Goal: Check status: Check status

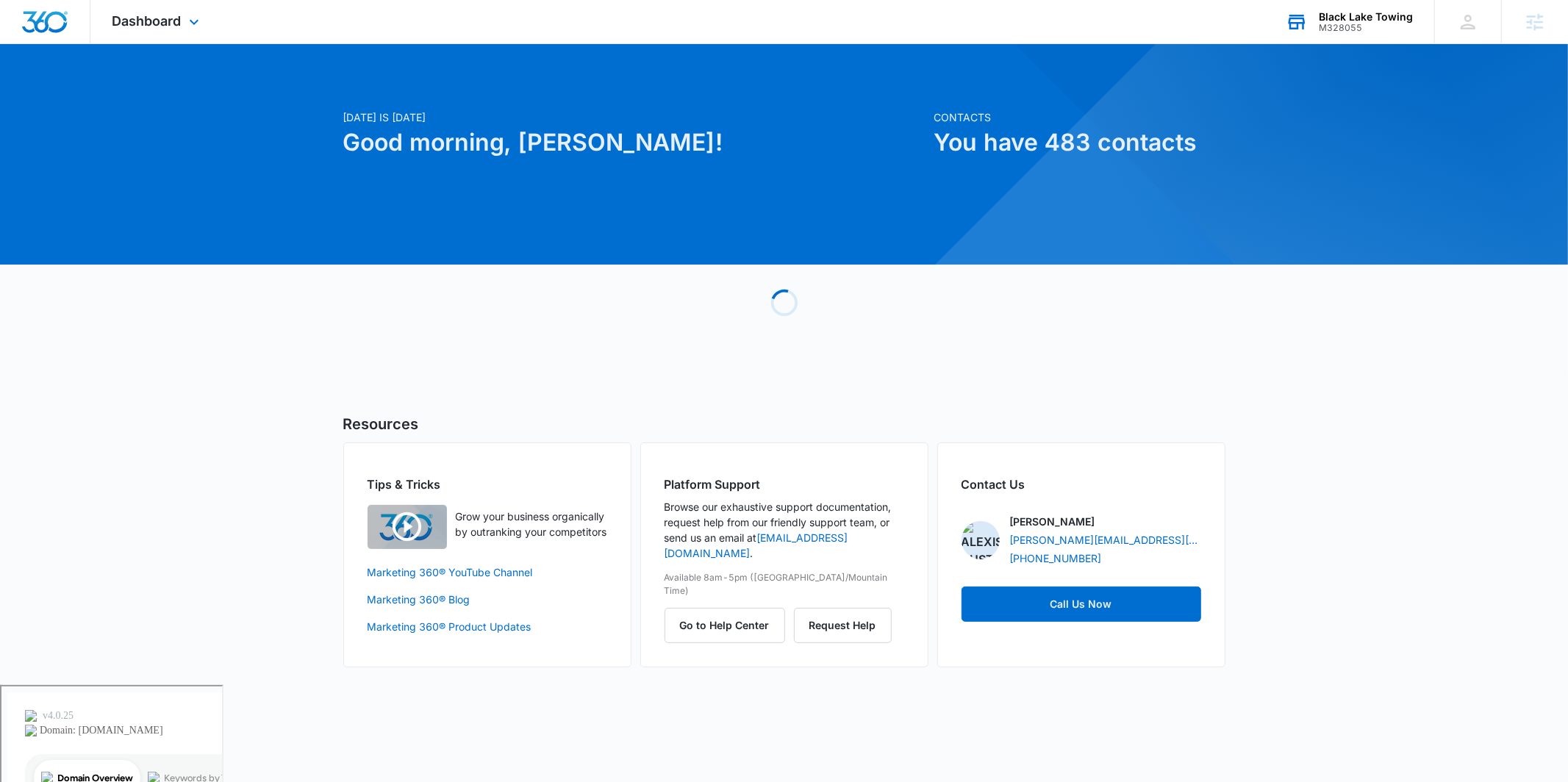
click at [1353, 27] on div "M328055" at bounding box center [1366, 27] width 94 height 10
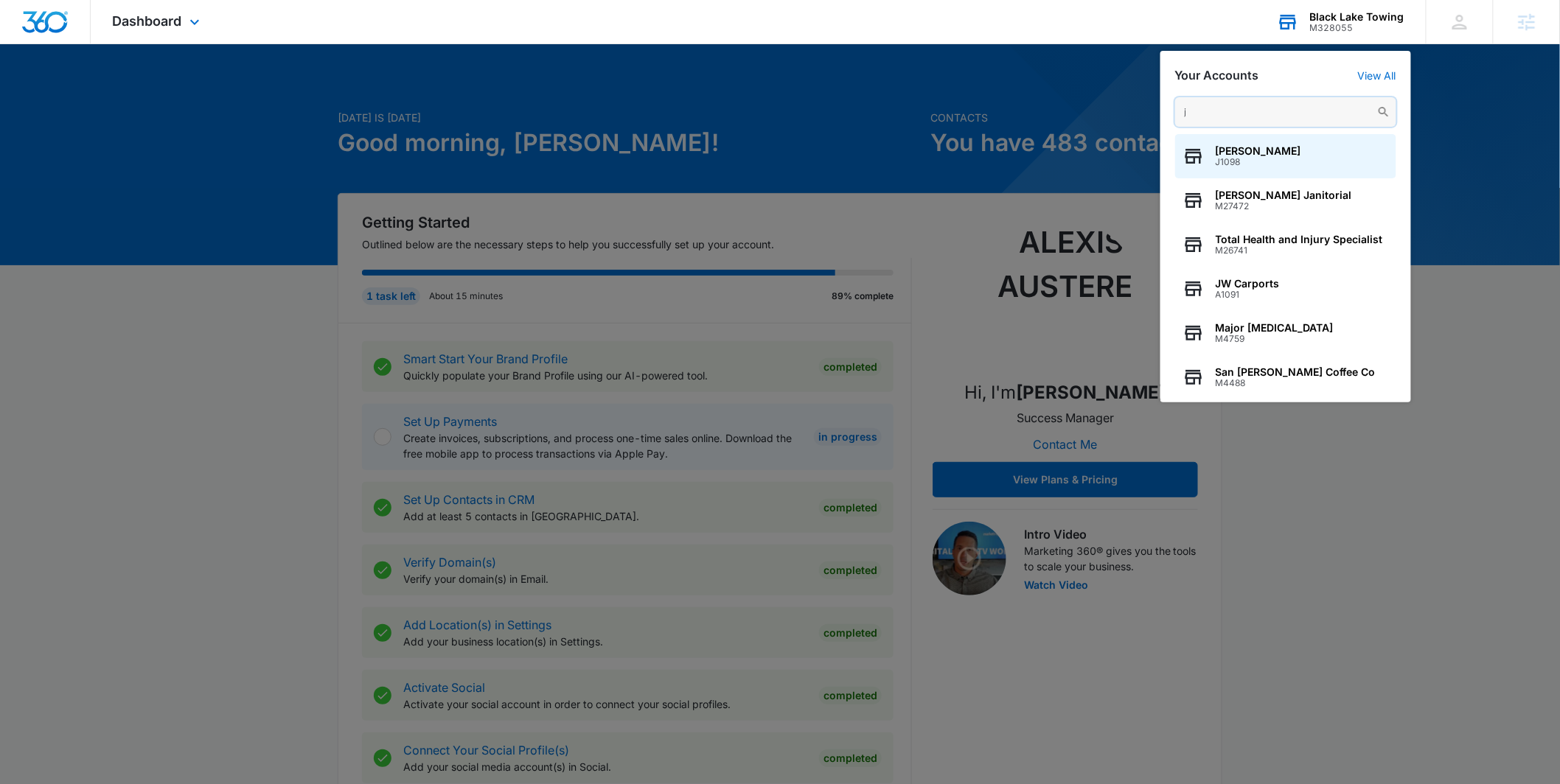
type input "j"
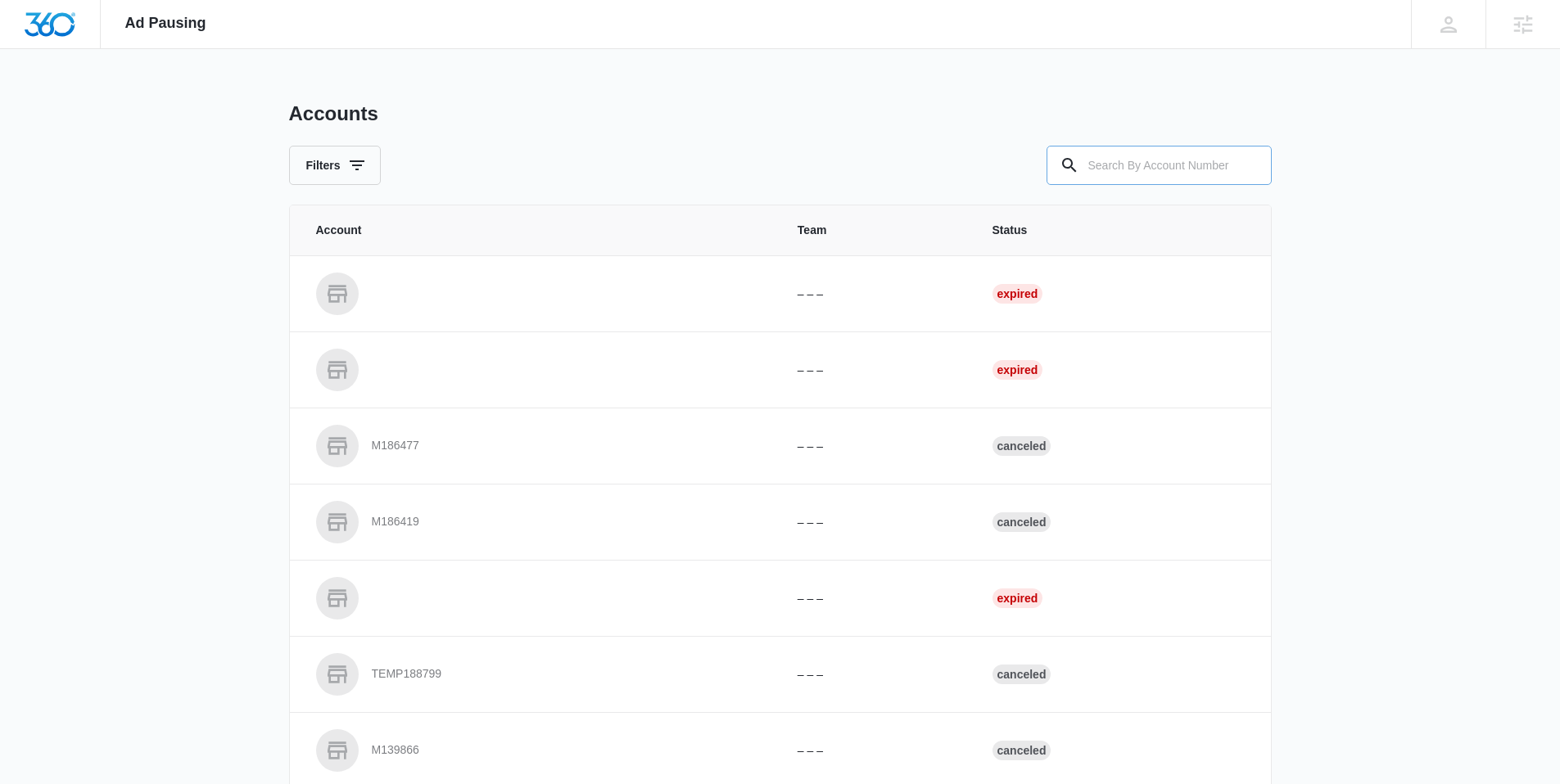
click at [1127, 154] on input "text" at bounding box center [1159, 165] width 225 height 39
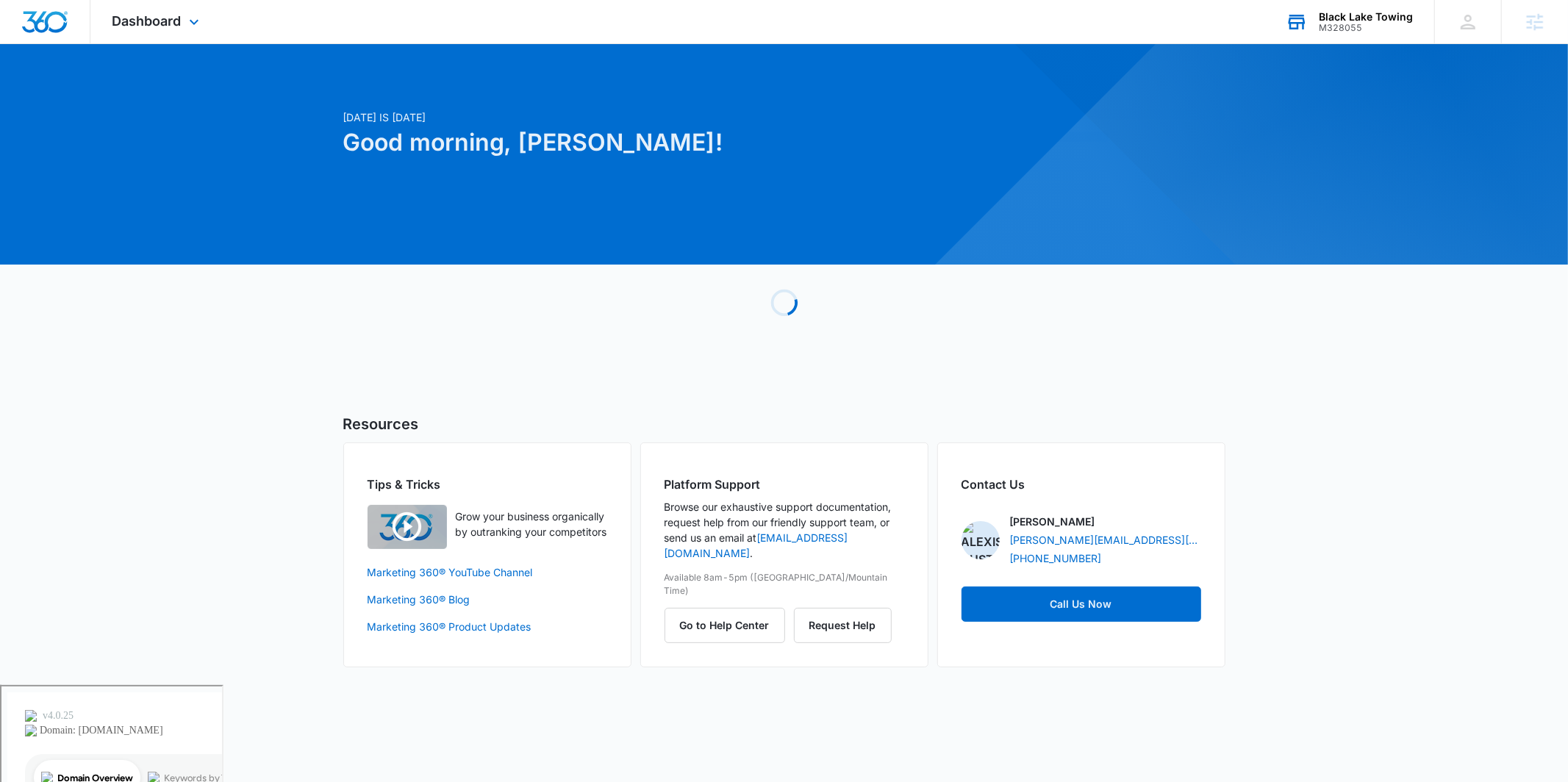
click at [1352, 36] on div "Black Lake Towing M328055 Your Accounts View All" at bounding box center [1349, 22] width 171 height 44
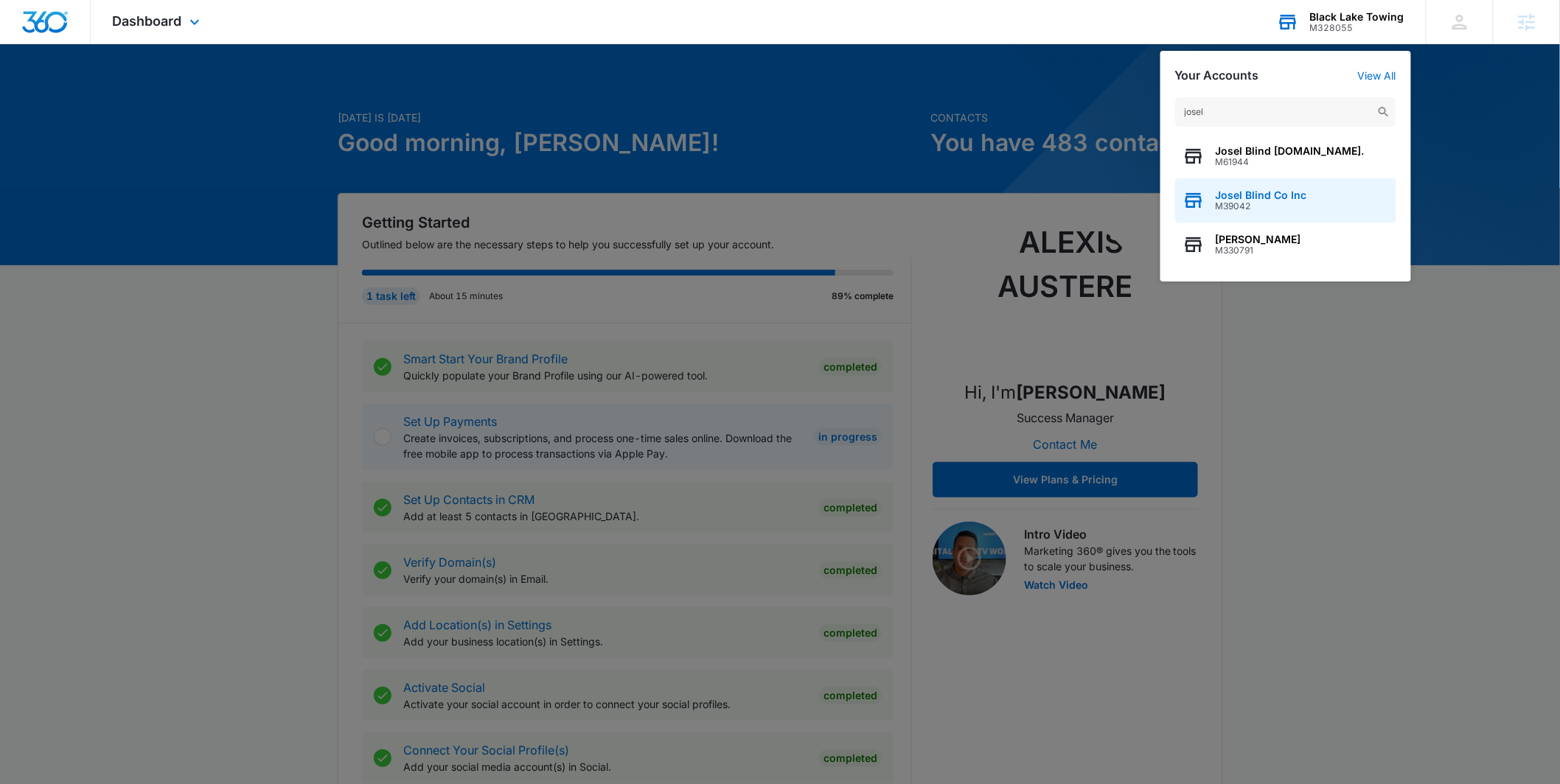
type input "josel"
click at [1233, 193] on span "Josel Blind Co Inc" at bounding box center [1261, 195] width 91 height 12
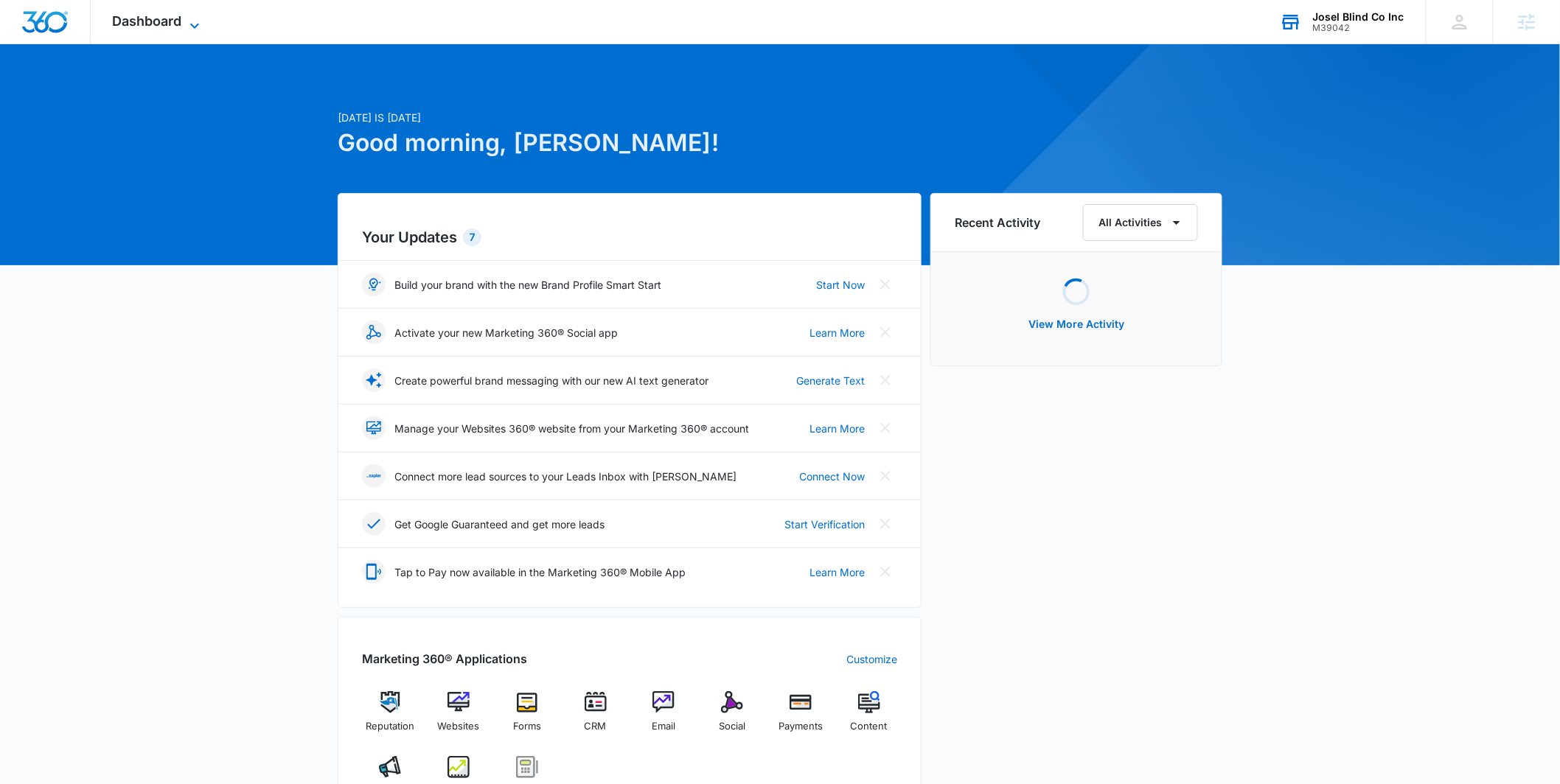
click at [181, 23] on span "Dashboard" at bounding box center [147, 21] width 70 height 16
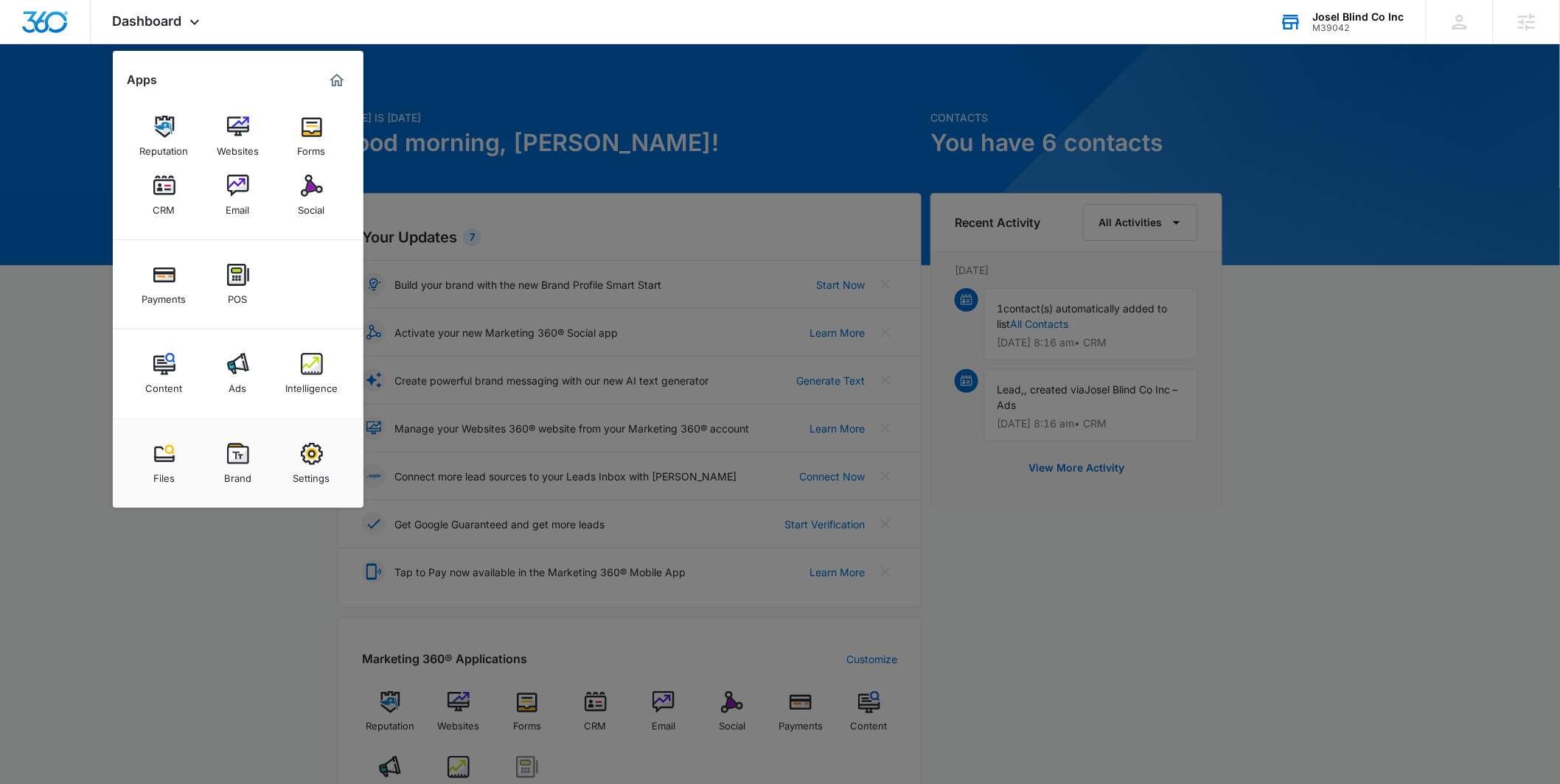
click at [242, 374] on img at bounding box center [238, 364] width 22 height 22
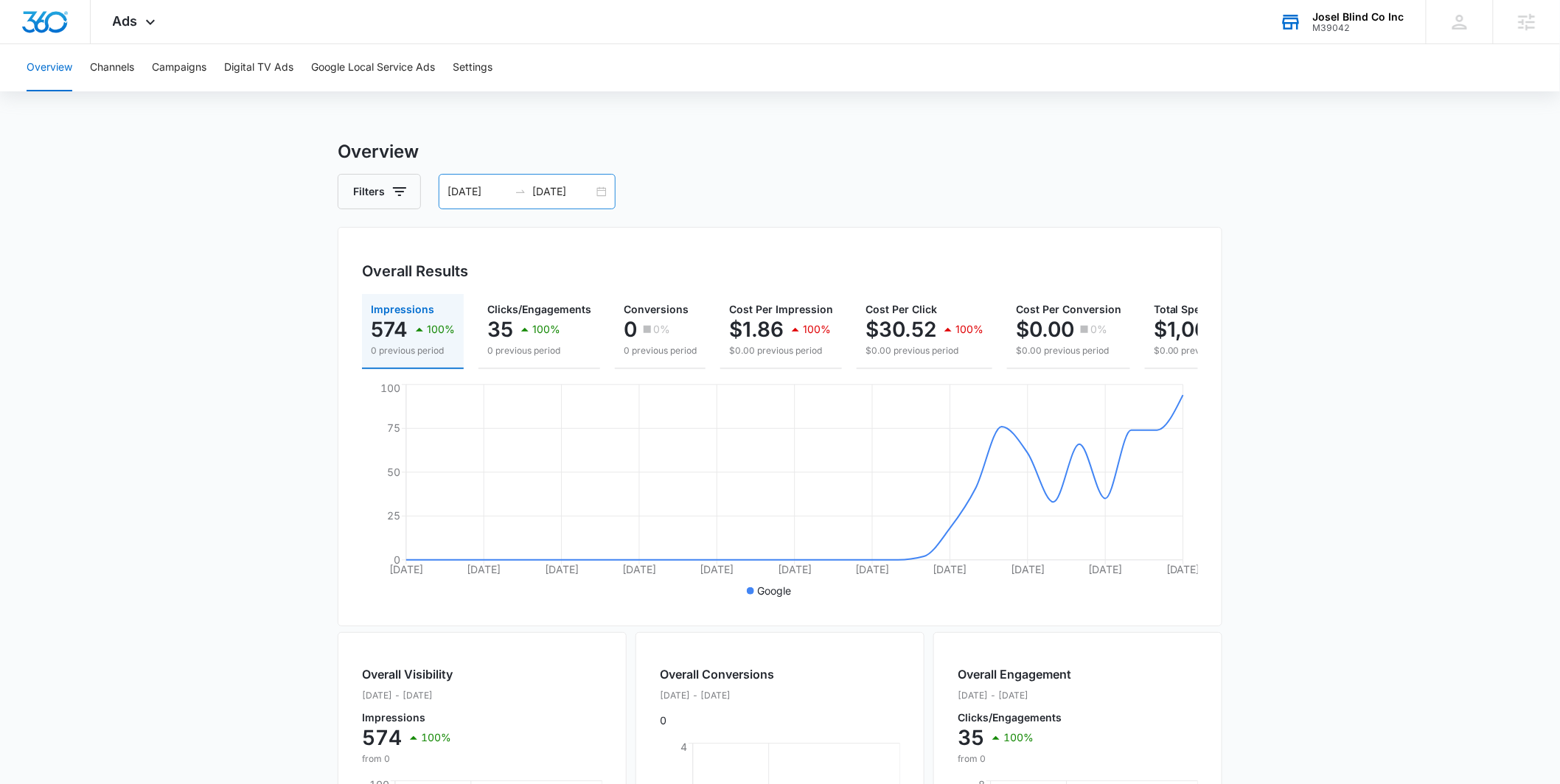
click at [598, 188] on div "09/05/2025 10/05/2025" at bounding box center [527, 192] width 177 height 35
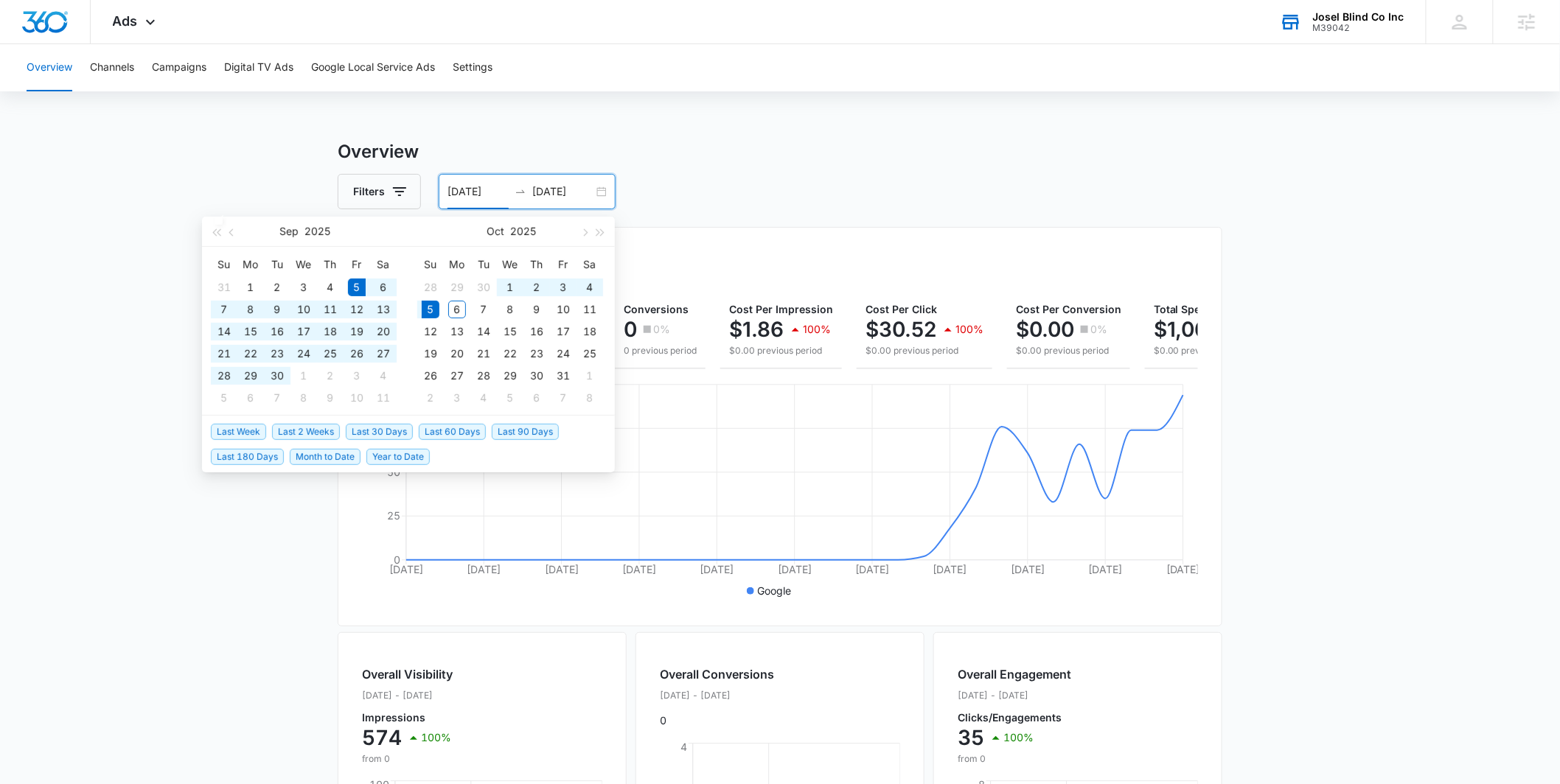
click at [602, 188] on div "09/05/2025 10/05/2025" at bounding box center [527, 192] width 177 height 35
click at [368, 434] on span "Last 30 Days" at bounding box center [379, 431] width 67 height 16
type input "09/06/2025"
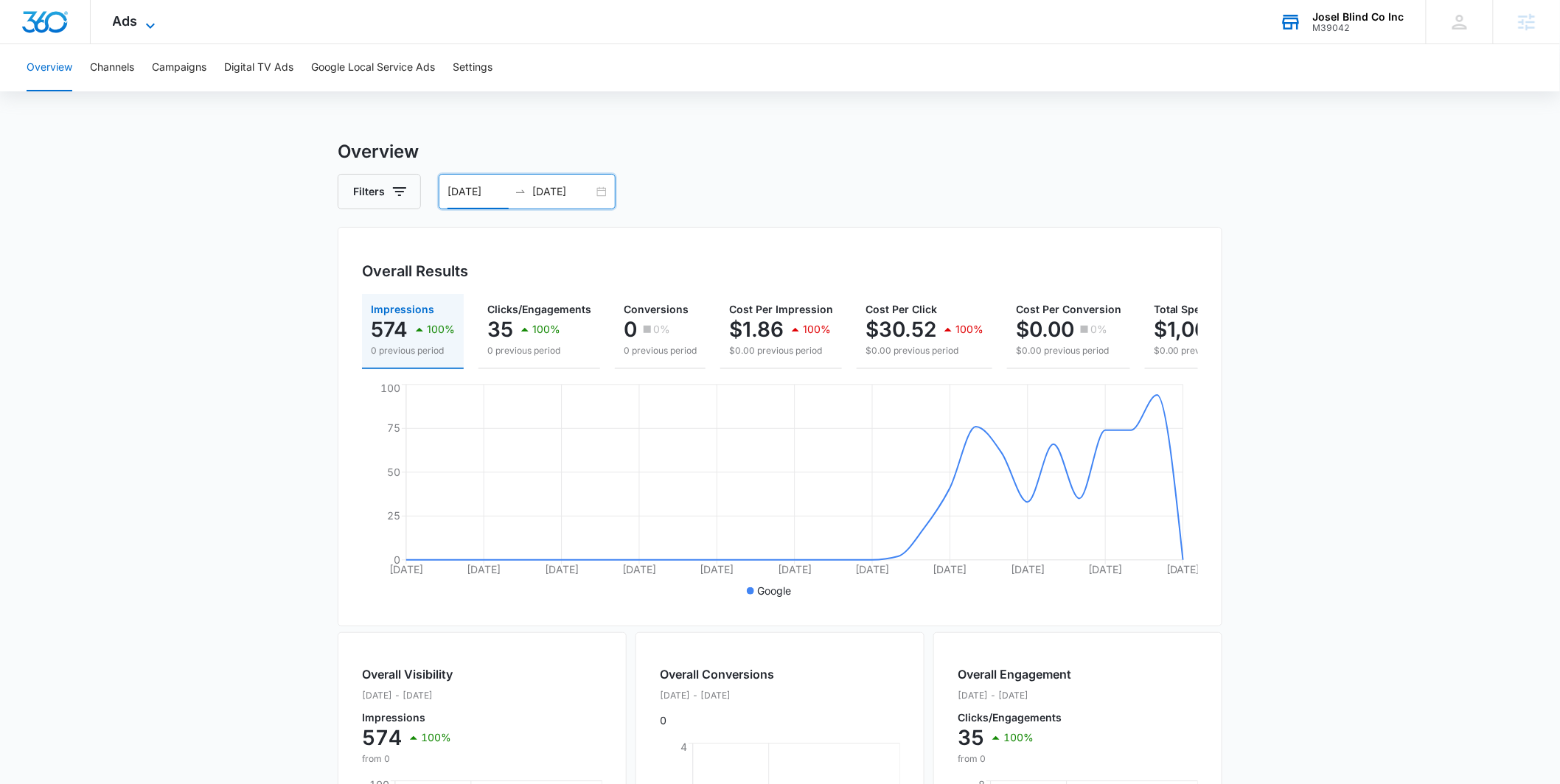
click at [142, 17] on icon at bounding box center [150, 26] width 18 height 18
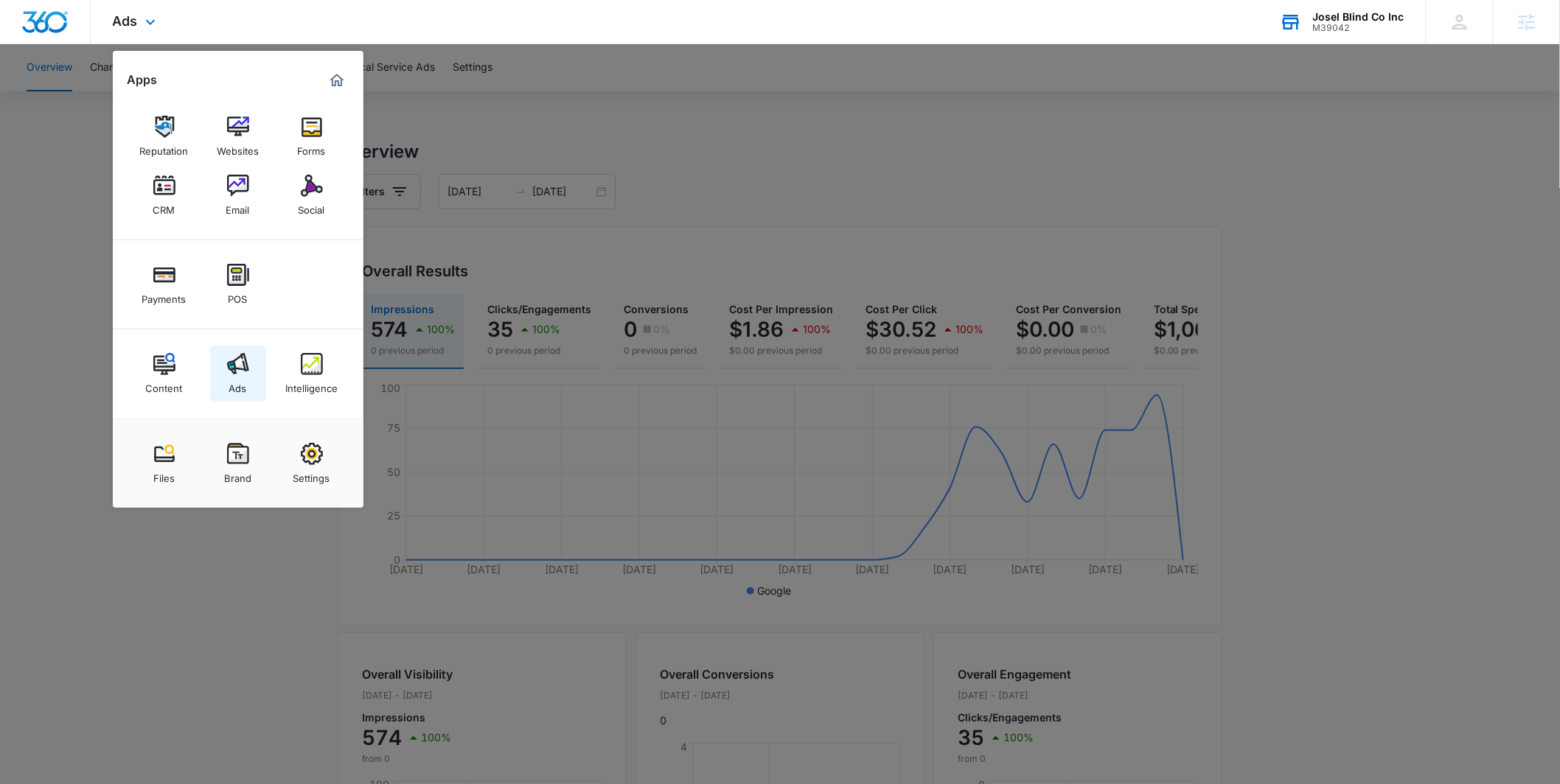
click at [238, 381] on div "Ads" at bounding box center [238, 385] width 18 height 20
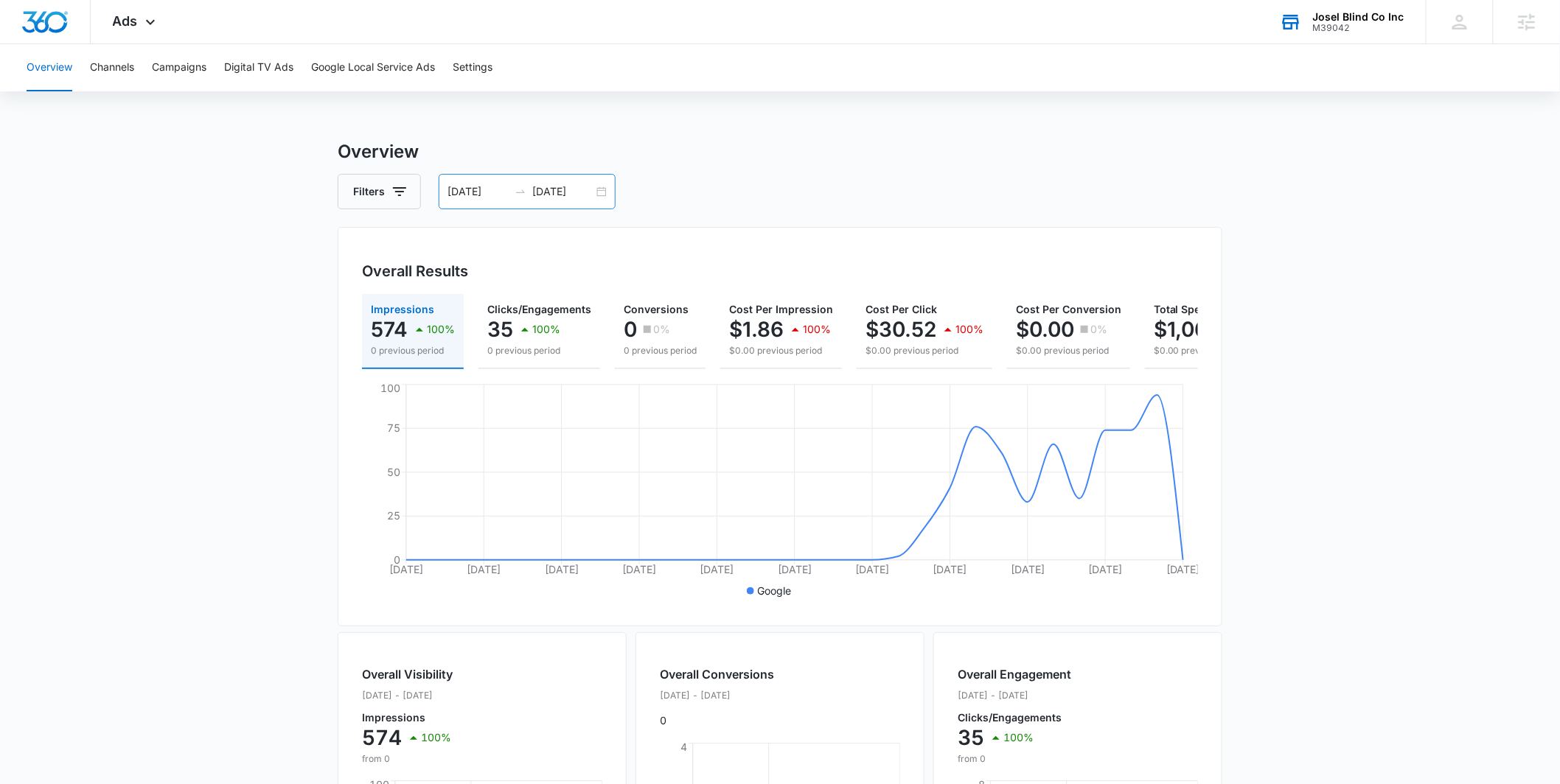
click at [592, 189] on input "10/06/2025" at bounding box center [563, 192] width 61 height 16
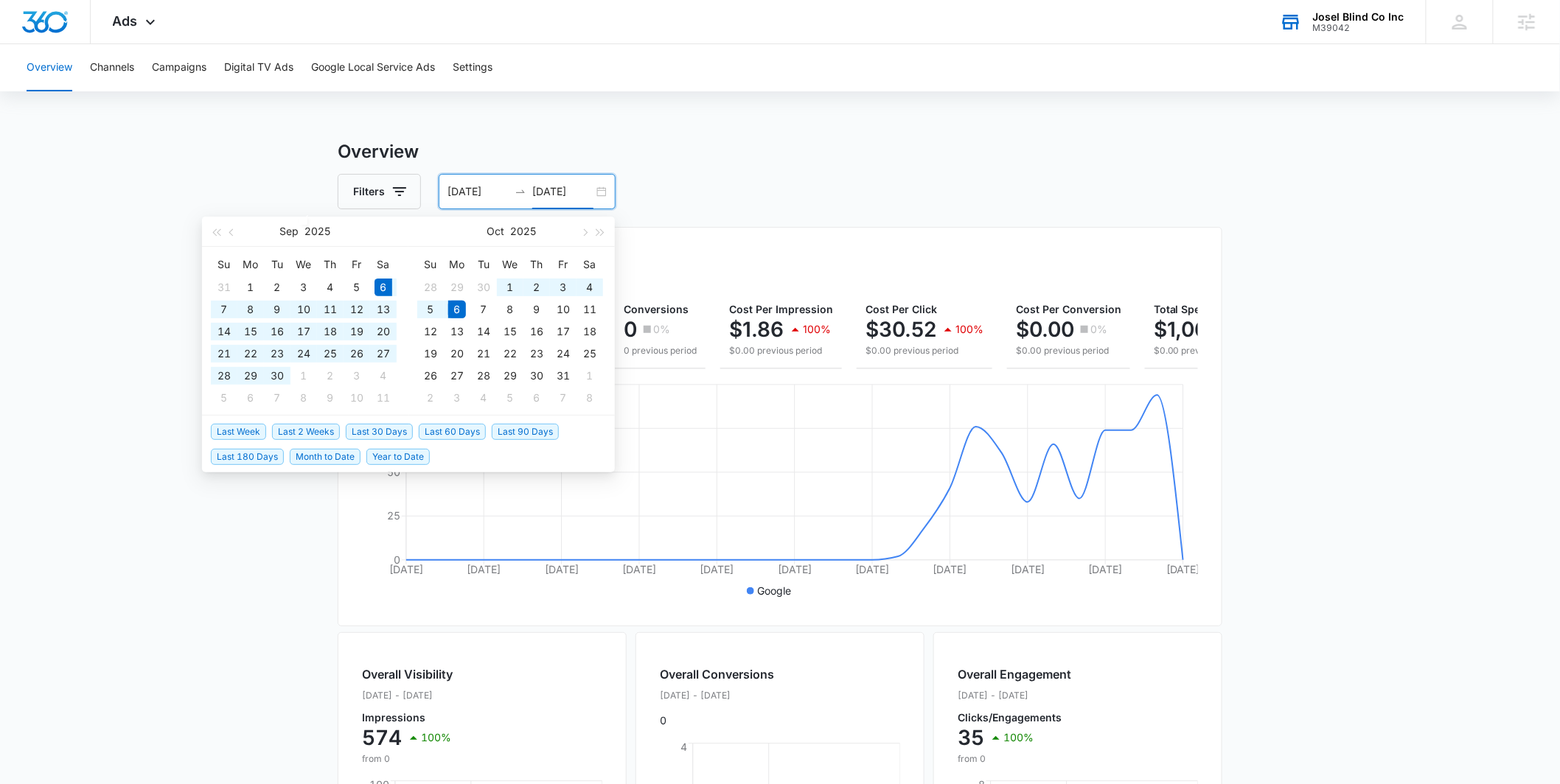
click at [602, 188] on div "09/06/2025 10/06/2025" at bounding box center [527, 192] width 177 height 35
type input "10/06/2025"
click at [771, 234] on div "Overall Results Impressions 574 100% 0 previous period Clicks/Engagements 35 10…" at bounding box center [780, 426] width 884 height 399
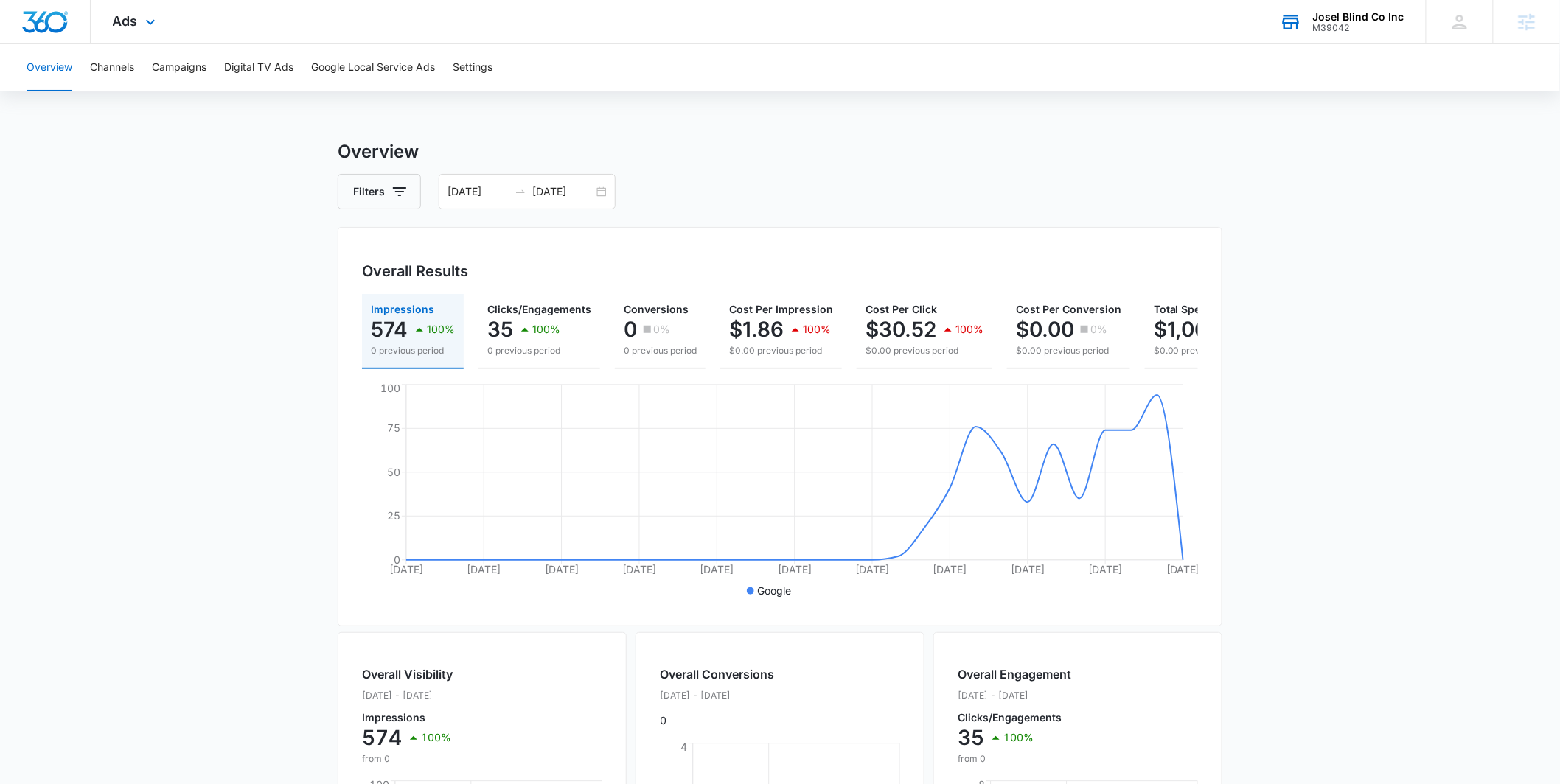
click at [138, 31] on div "Ads Apps Reputation Websites Forms CRM Email Social Payments POS Content Ads In…" at bounding box center [136, 22] width 91 height 44
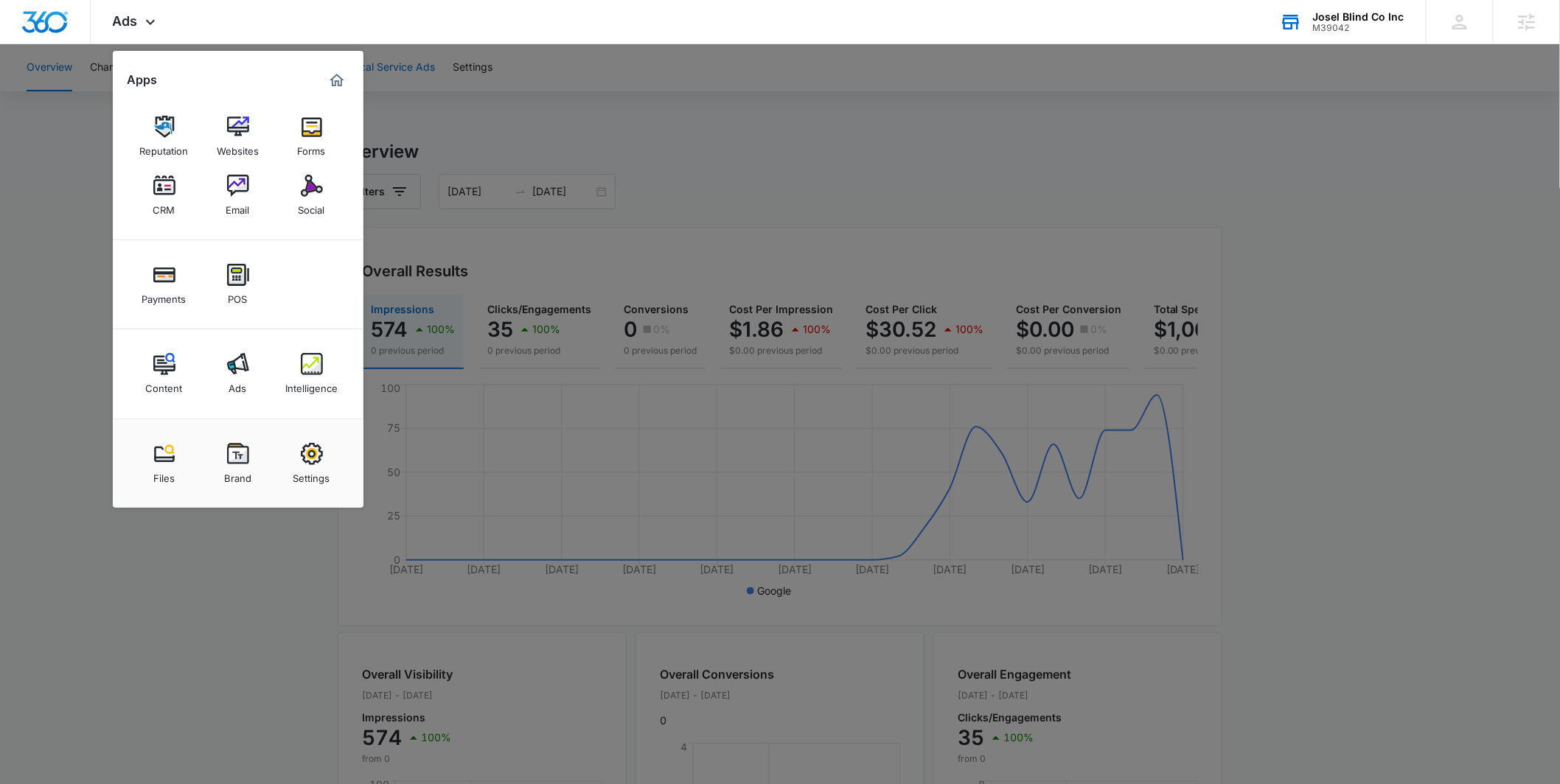
click at [334, 72] on img "Marketing 360® Dashboard" at bounding box center [337, 80] width 18 height 18
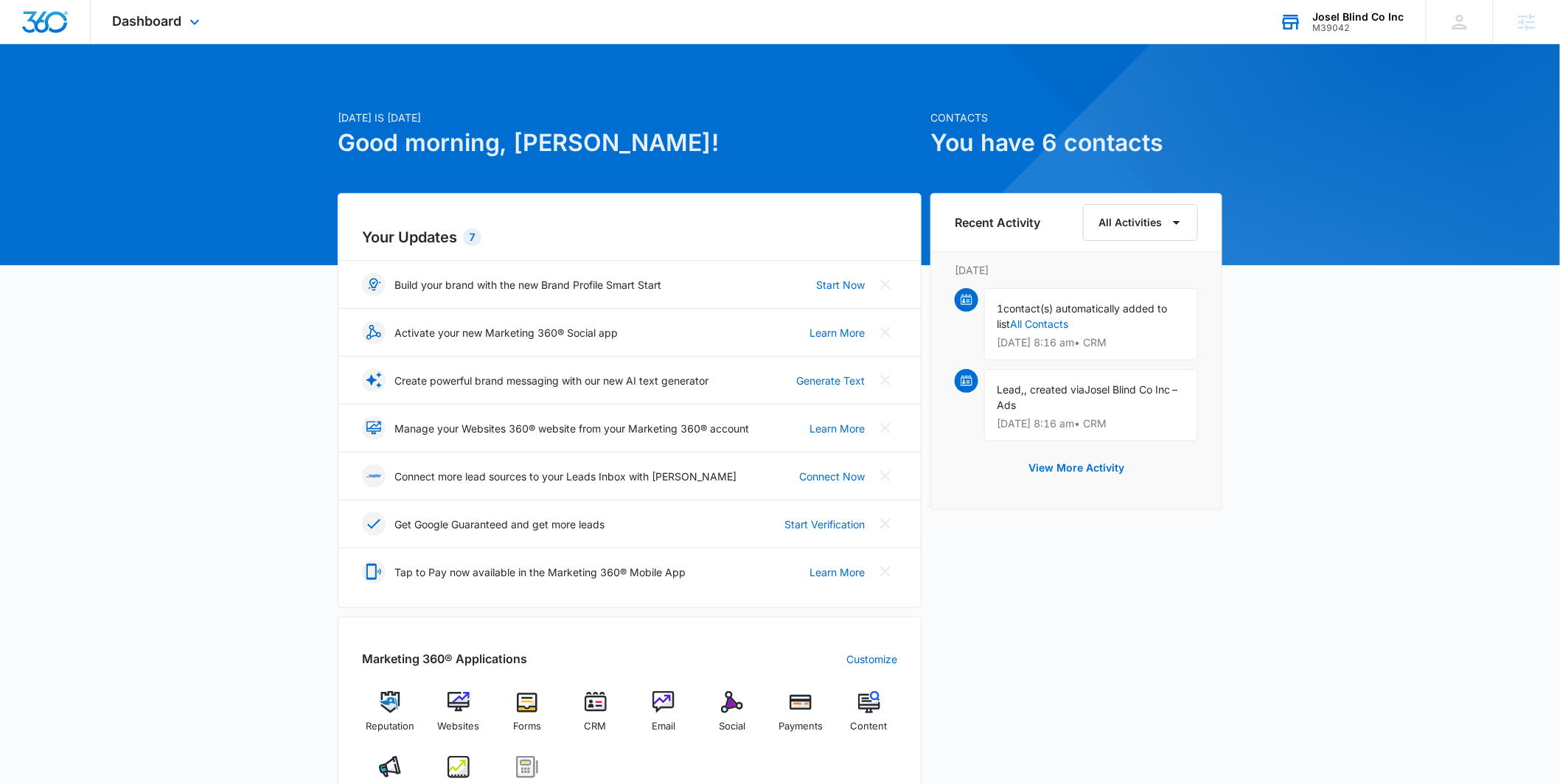
click at [153, 28] on div "Dashboard Apps Reputation Websites Forms CRM Email Social Payments POS Content …" at bounding box center [158, 22] width 135 height 44
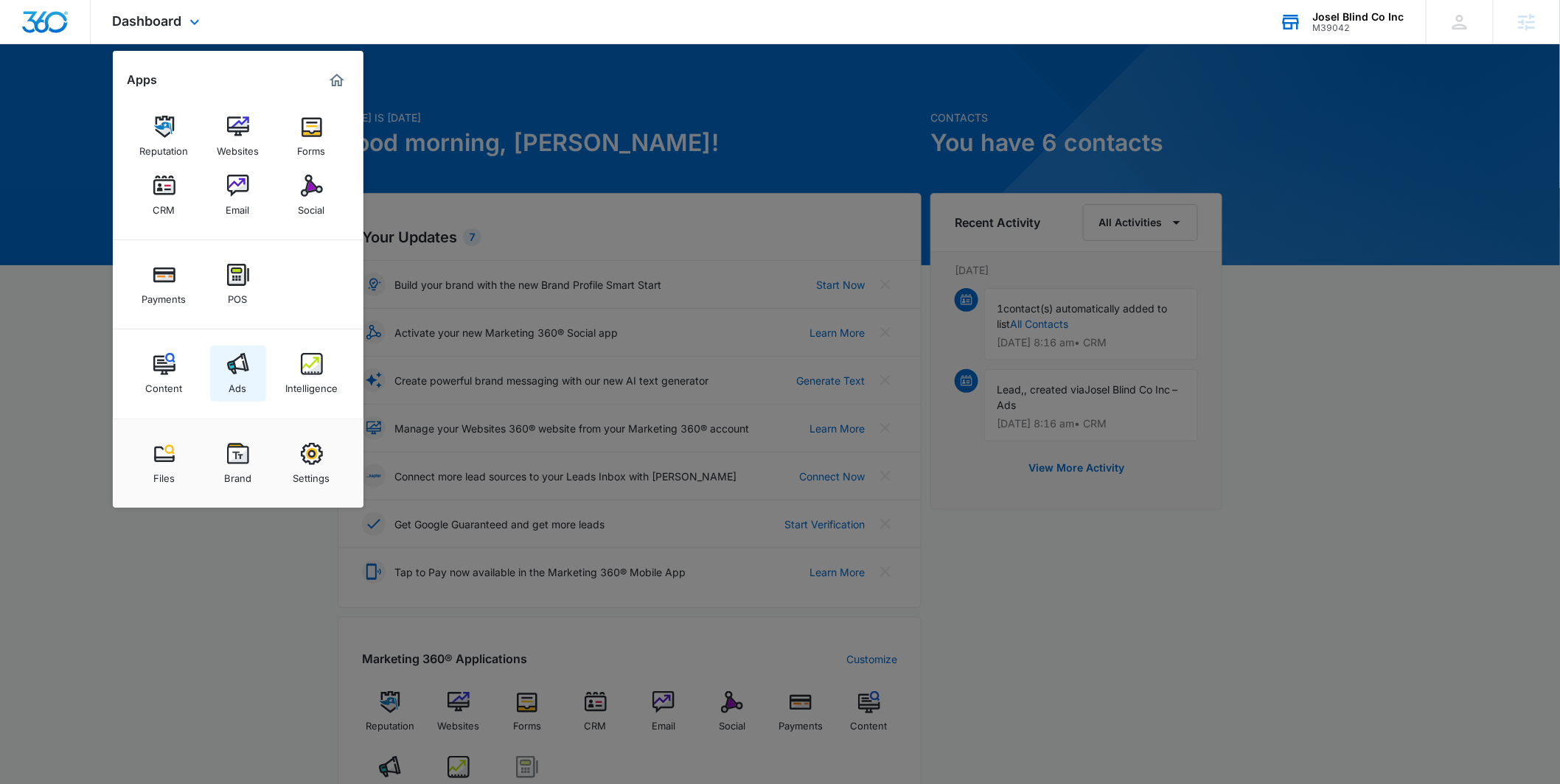
click at [229, 364] on img at bounding box center [238, 364] width 22 height 22
